Goal: Information Seeking & Learning: Check status

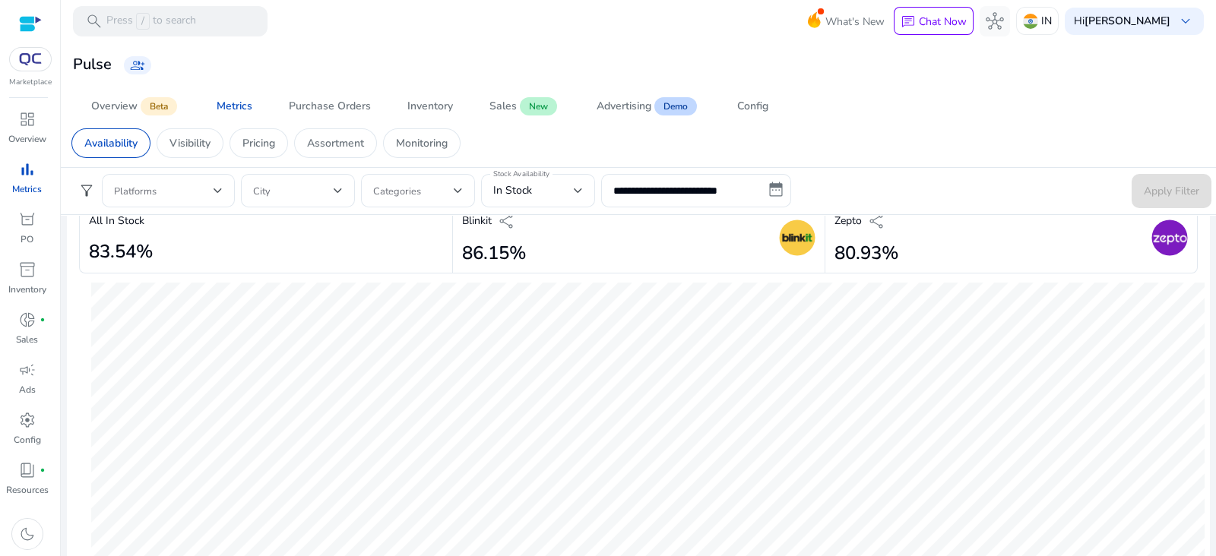
scroll to position [454, 0]
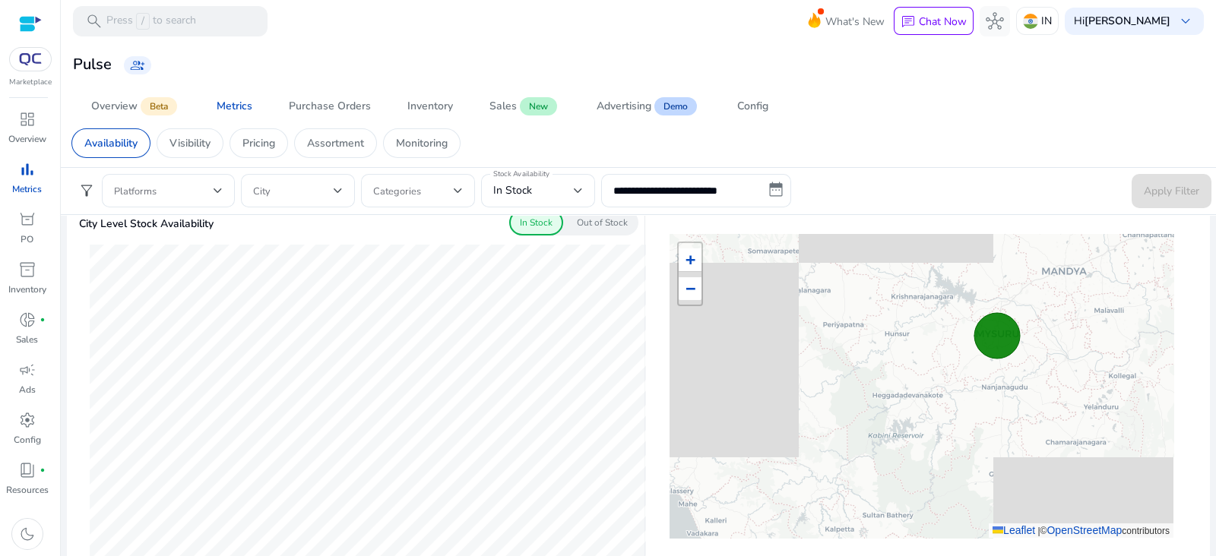
click at [885, 100] on div "Overview Beta Metrics Purchase Orders Inventory Sales New Advertising Demo Conf…" at bounding box center [643, 106] width 1141 height 36
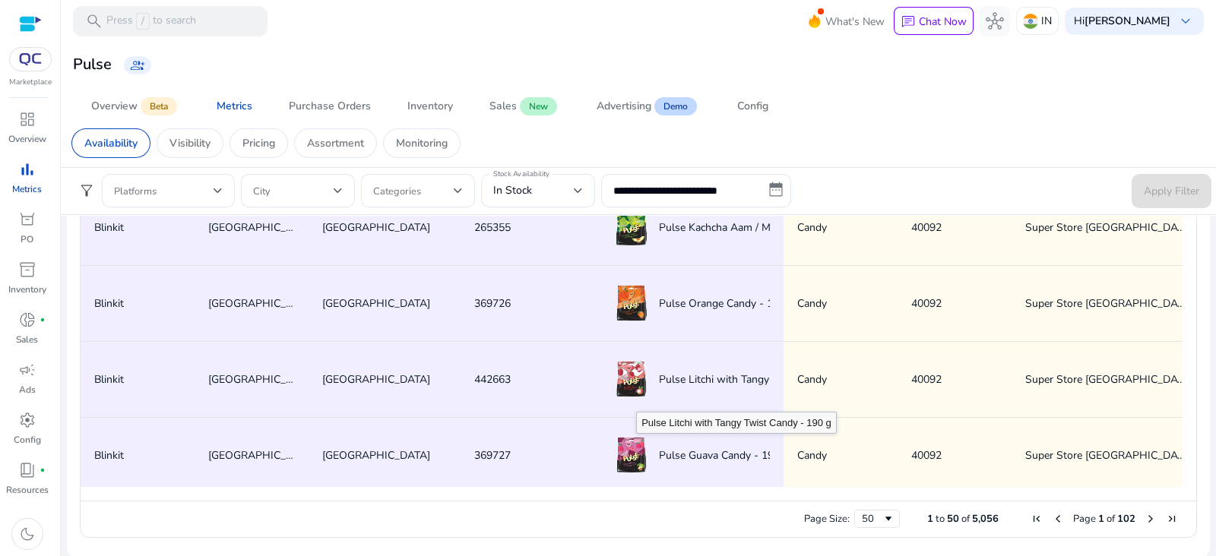
scroll to position [511, 0]
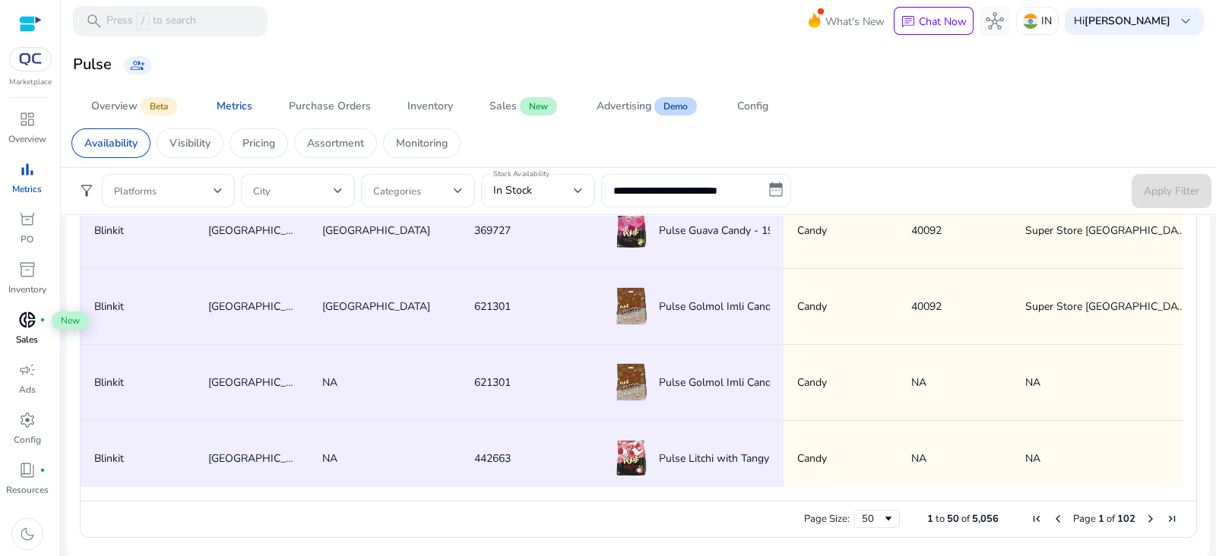
click at [30, 322] on span "donut_small" at bounding box center [27, 320] width 18 height 18
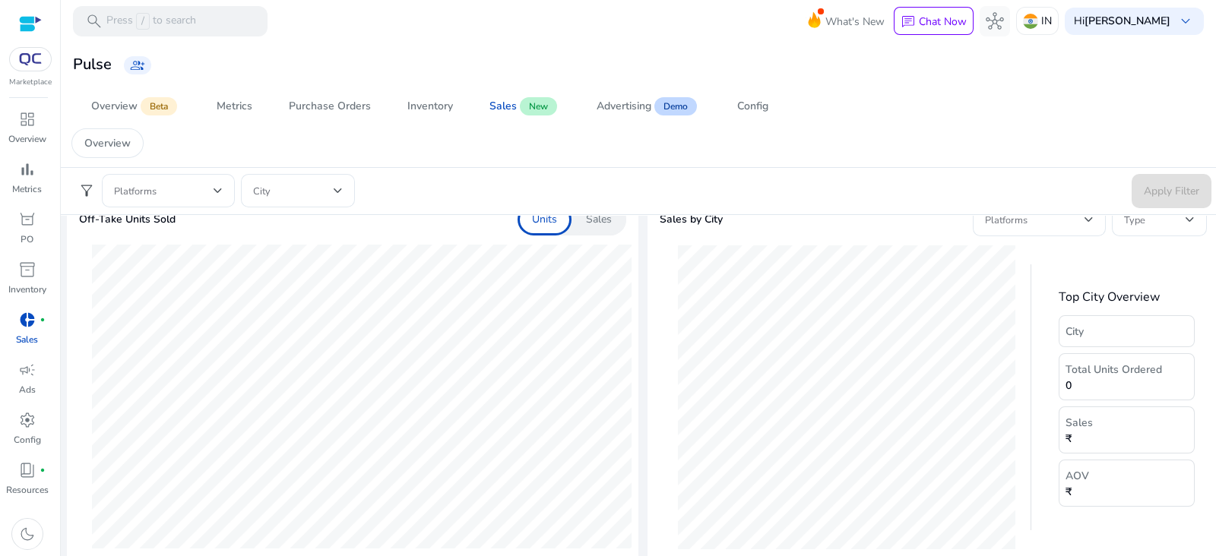
scroll to position [475, 0]
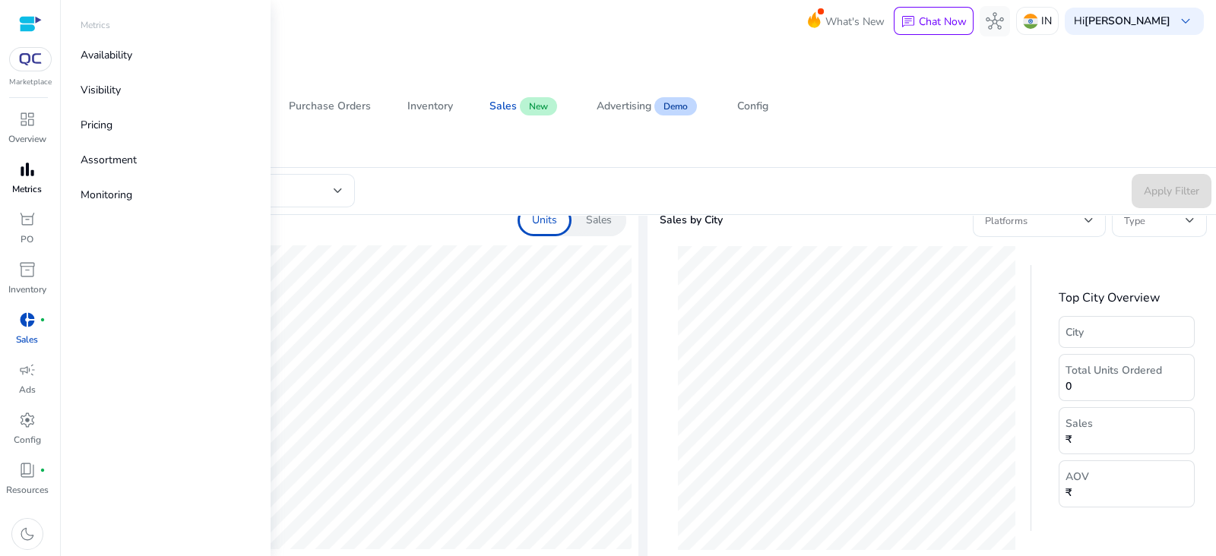
click at [25, 184] on p "Metrics" at bounding box center [27, 189] width 30 height 14
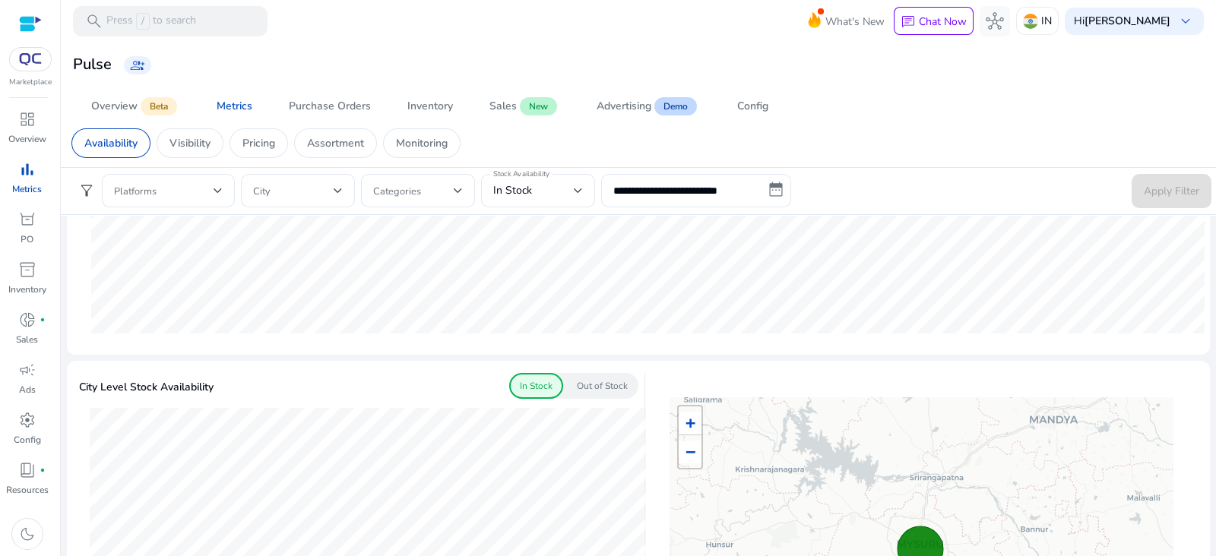
scroll to position [292, 0]
click at [678, 194] on input "**********" at bounding box center [696, 190] width 190 height 33
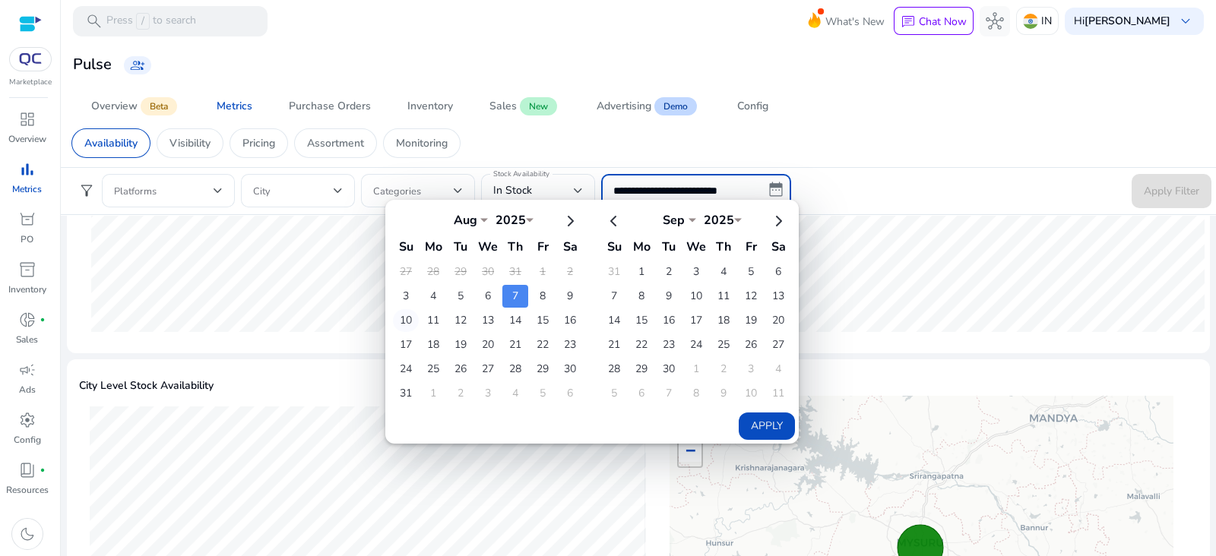
click at [410, 322] on td "10" at bounding box center [406, 320] width 26 height 23
click at [398, 316] on td "10" at bounding box center [406, 320] width 26 height 23
click at [761, 438] on div "Aug *** *** *** *** *** *** *** *** *** *** *** *** 2025 **** **** **** **** **…" at bounding box center [591, 322] width 413 height 244
click at [764, 428] on button "Apply" at bounding box center [766, 426] width 56 height 27
type input "**********"
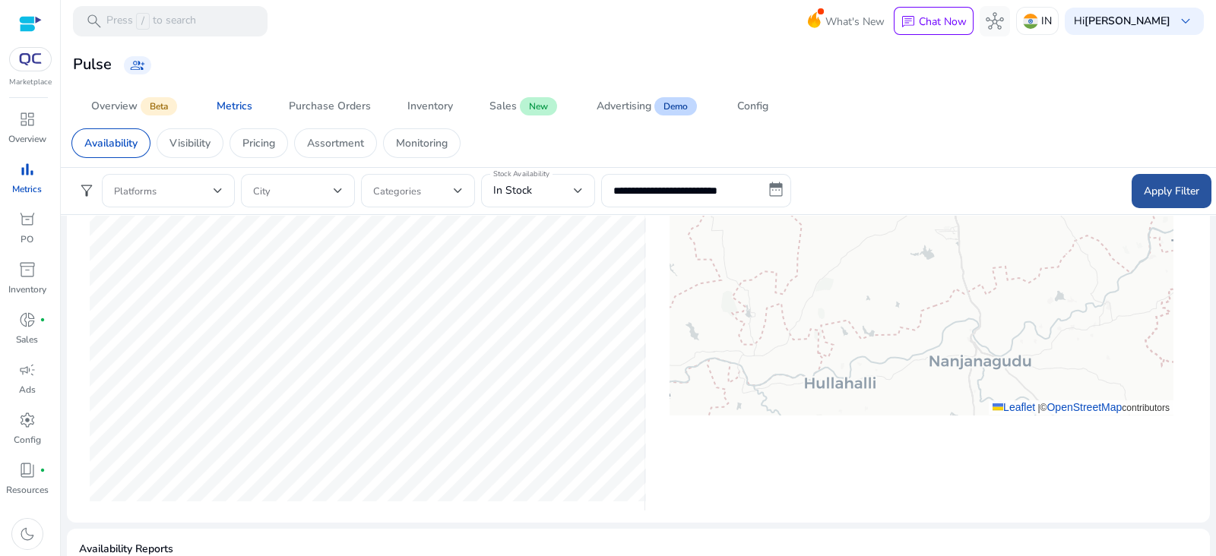
click at [1168, 181] on span at bounding box center [1171, 190] width 80 height 36
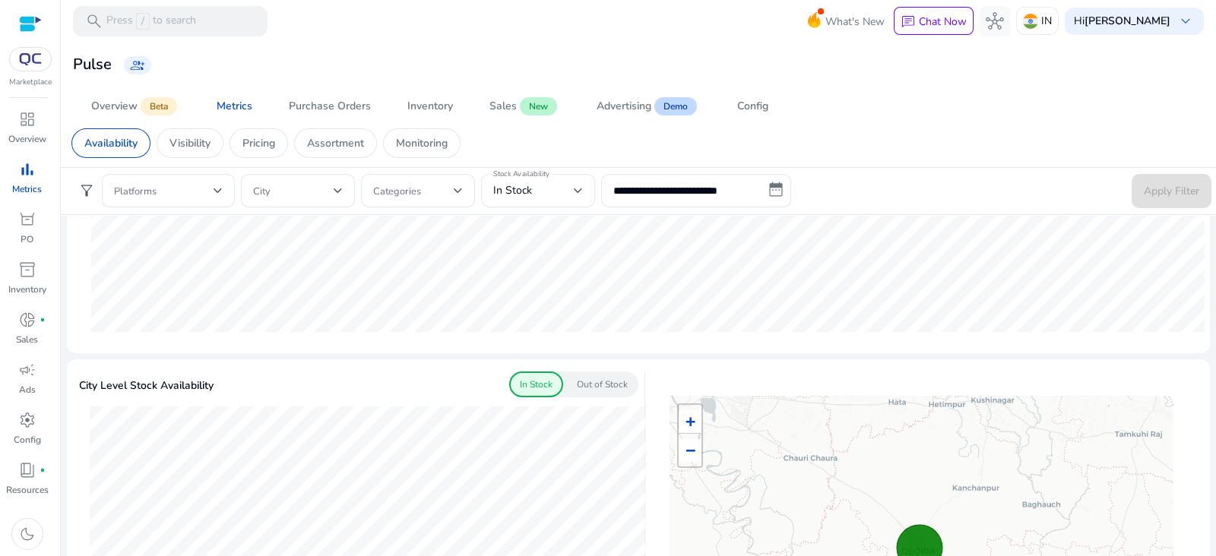
click at [608, 381] on p "Out of Stock" at bounding box center [602, 385] width 51 height 14
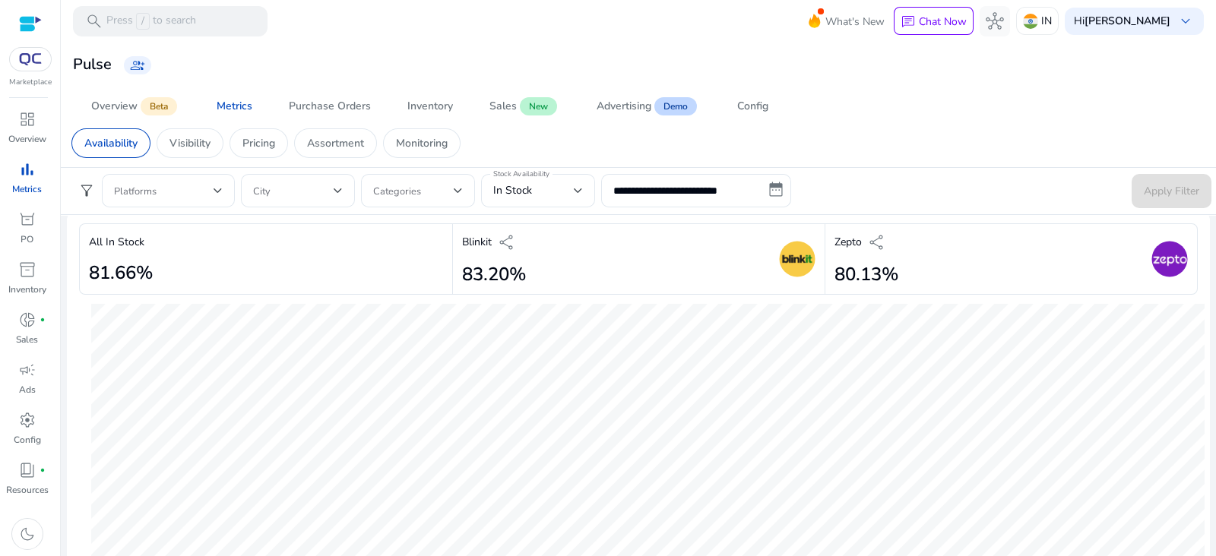
scroll to position [0, 0]
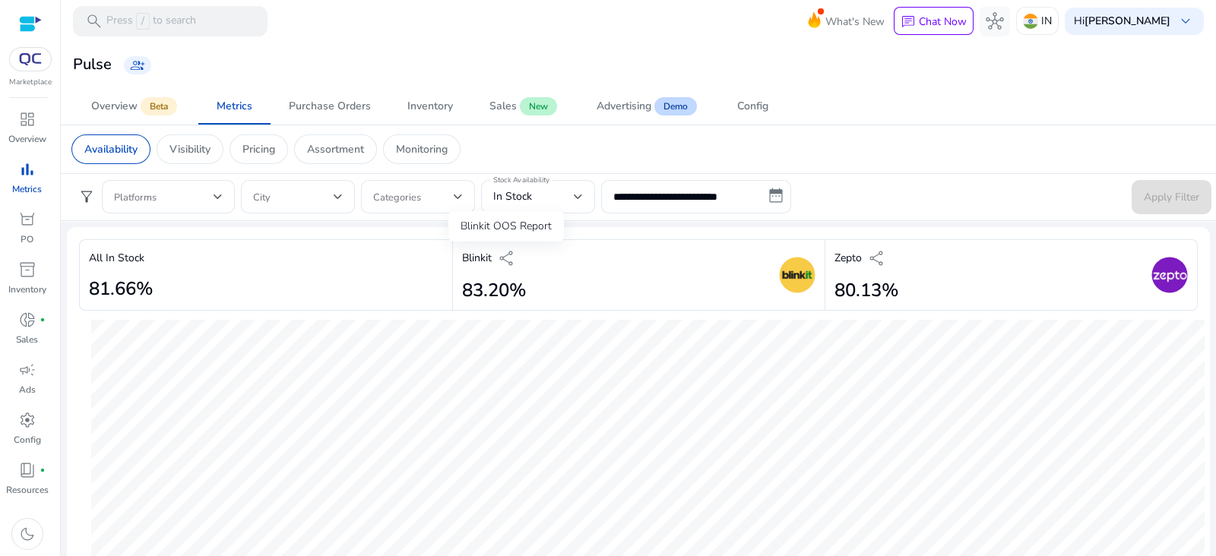
click at [506, 250] on span "share" at bounding box center [507, 258] width 18 height 18
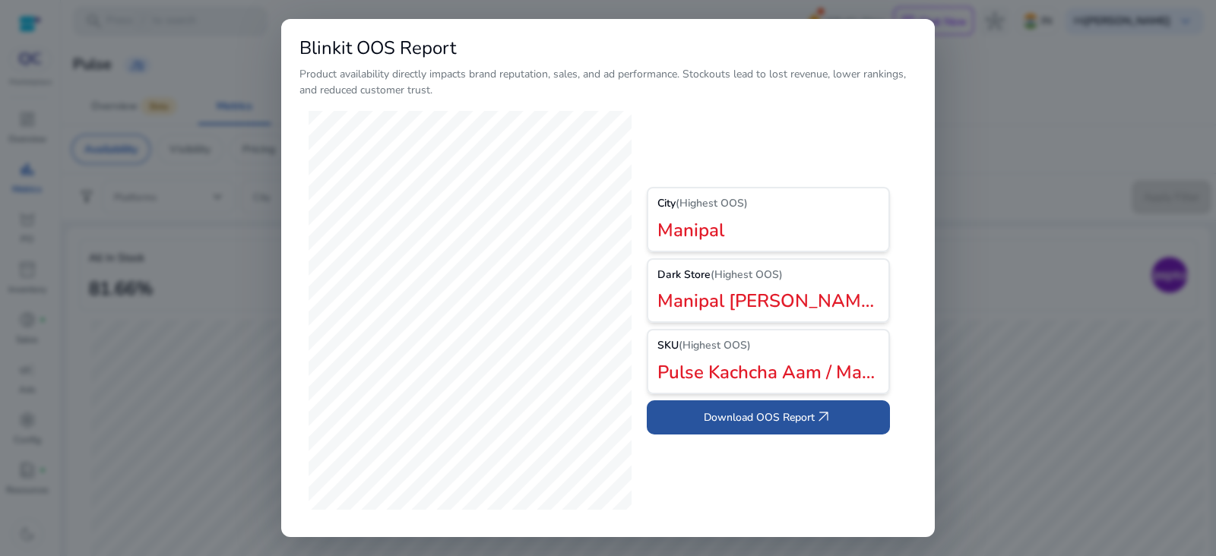
click at [710, 400] on span at bounding box center [768, 417] width 243 height 36
